Goal: Check status

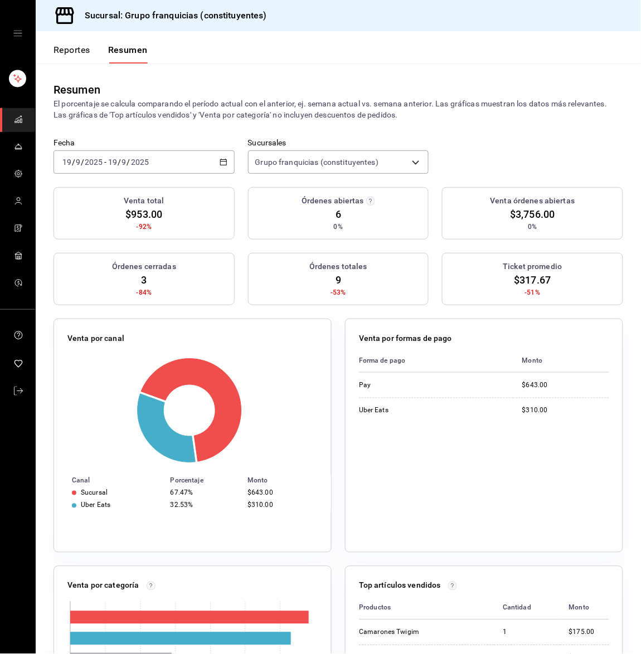
click at [149, 162] on div "[DATE] [DATE]" at bounding box center [127, 162] width 43 height 9
click at [123, 190] on span "Hoy" at bounding box center [106, 196] width 86 height 12
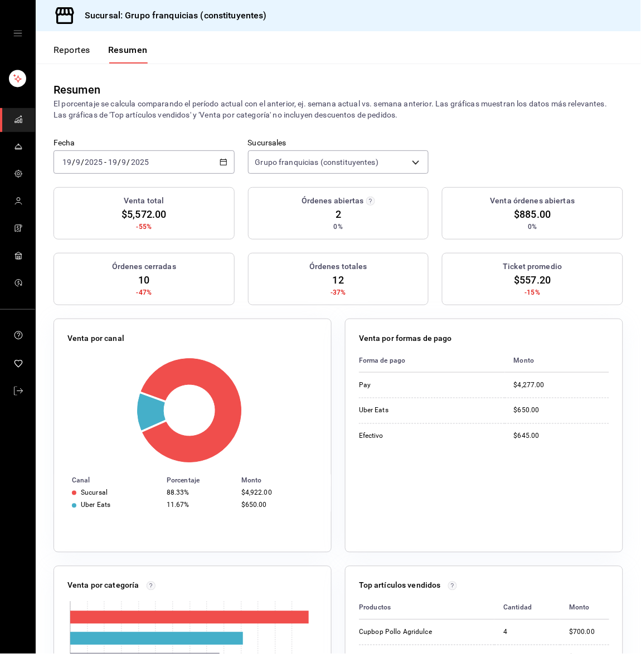
click at [144, 160] on input "2025" at bounding box center [139, 162] width 19 height 9
click at [124, 190] on span "Hoy" at bounding box center [106, 196] width 86 height 12
click at [152, 162] on div "[DATE] [DATE] - [DATE] [DATE]" at bounding box center [143, 161] width 181 height 23
click at [131, 186] on li "Hoy" at bounding box center [106, 195] width 104 height 25
click at [396, 11] on div "Sucursal: Grupo franquicias (constituyentes)" at bounding box center [338, 15] width 605 height 31
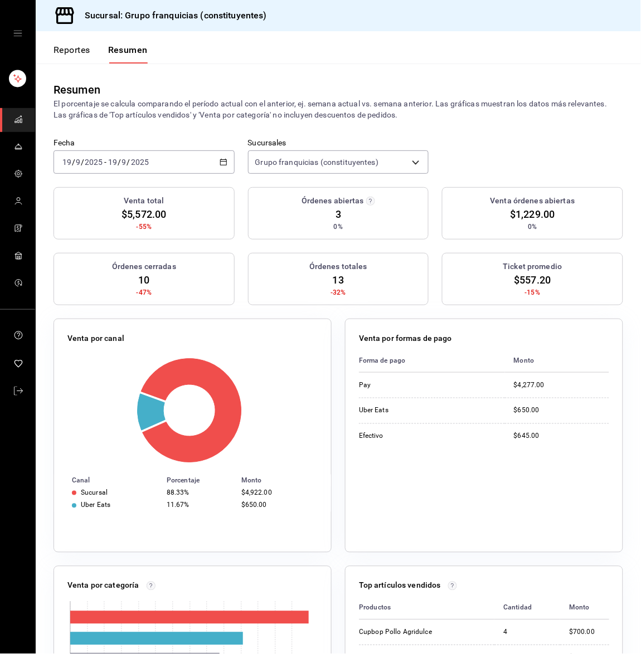
click at [396, 11] on div "Sucursal: Grupo franquicias (constituyentes)" at bounding box center [338, 15] width 605 height 31
